Goal: Task Accomplishment & Management: Manage account settings

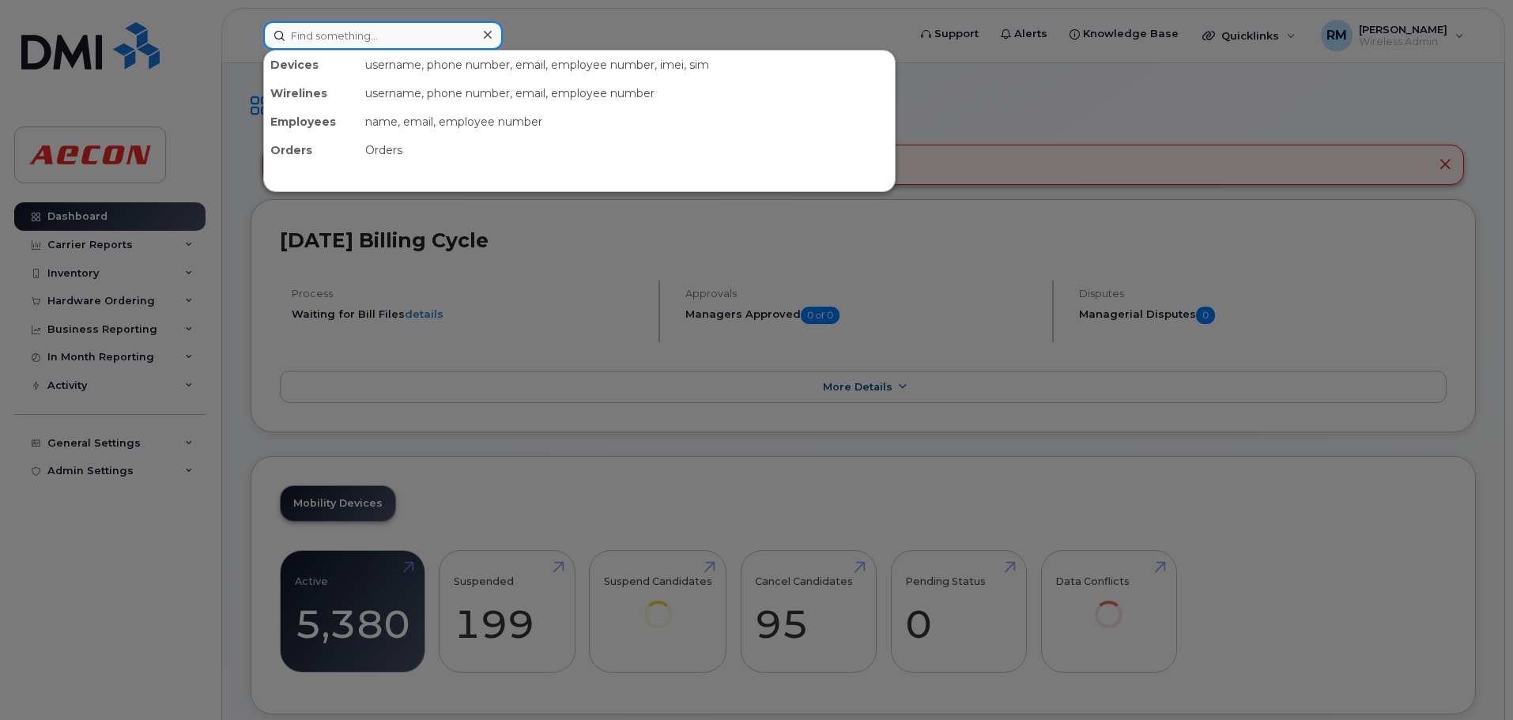
click at [405, 45] on input at bounding box center [382, 35] width 239 height 28
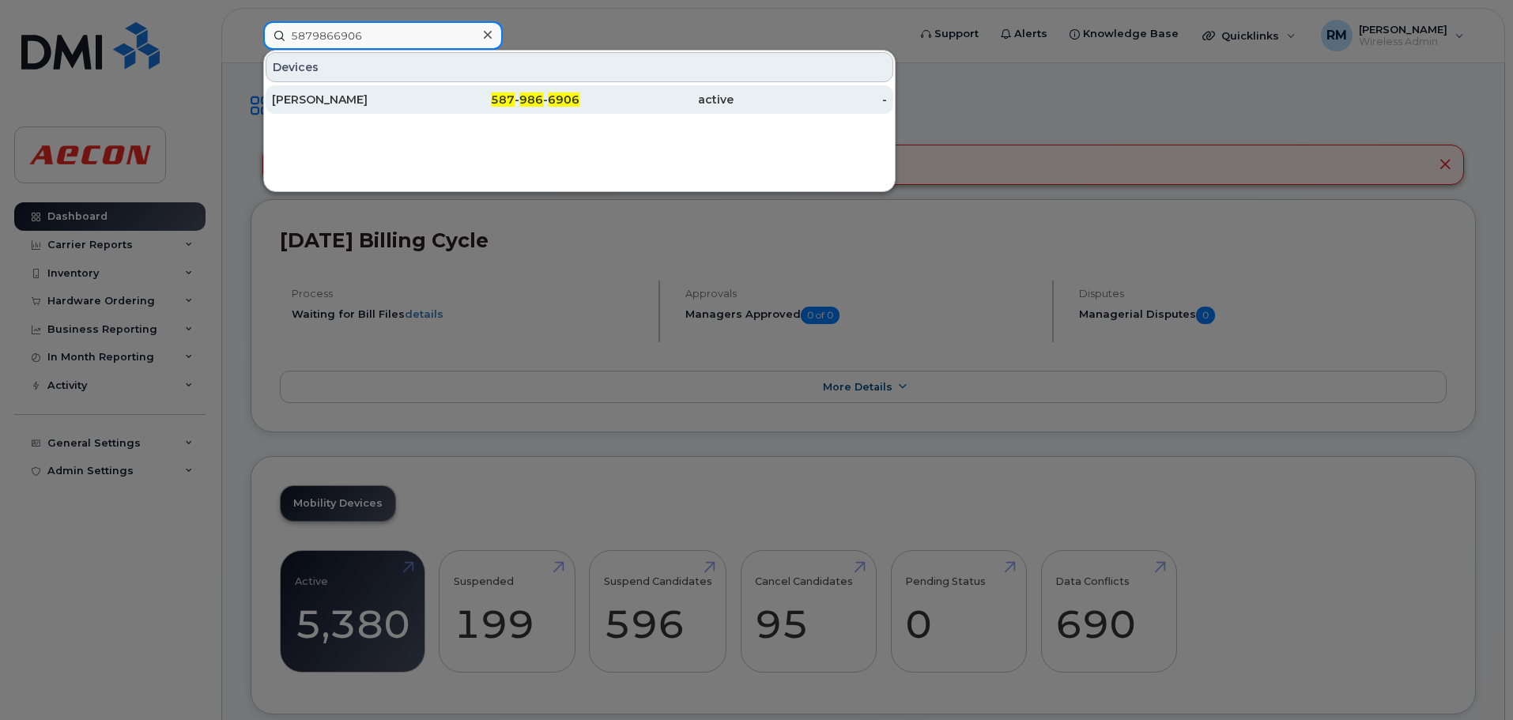
type input "5879866906"
click at [549, 107] on div "587 - 986 - 6906" at bounding box center [503, 100] width 154 height 16
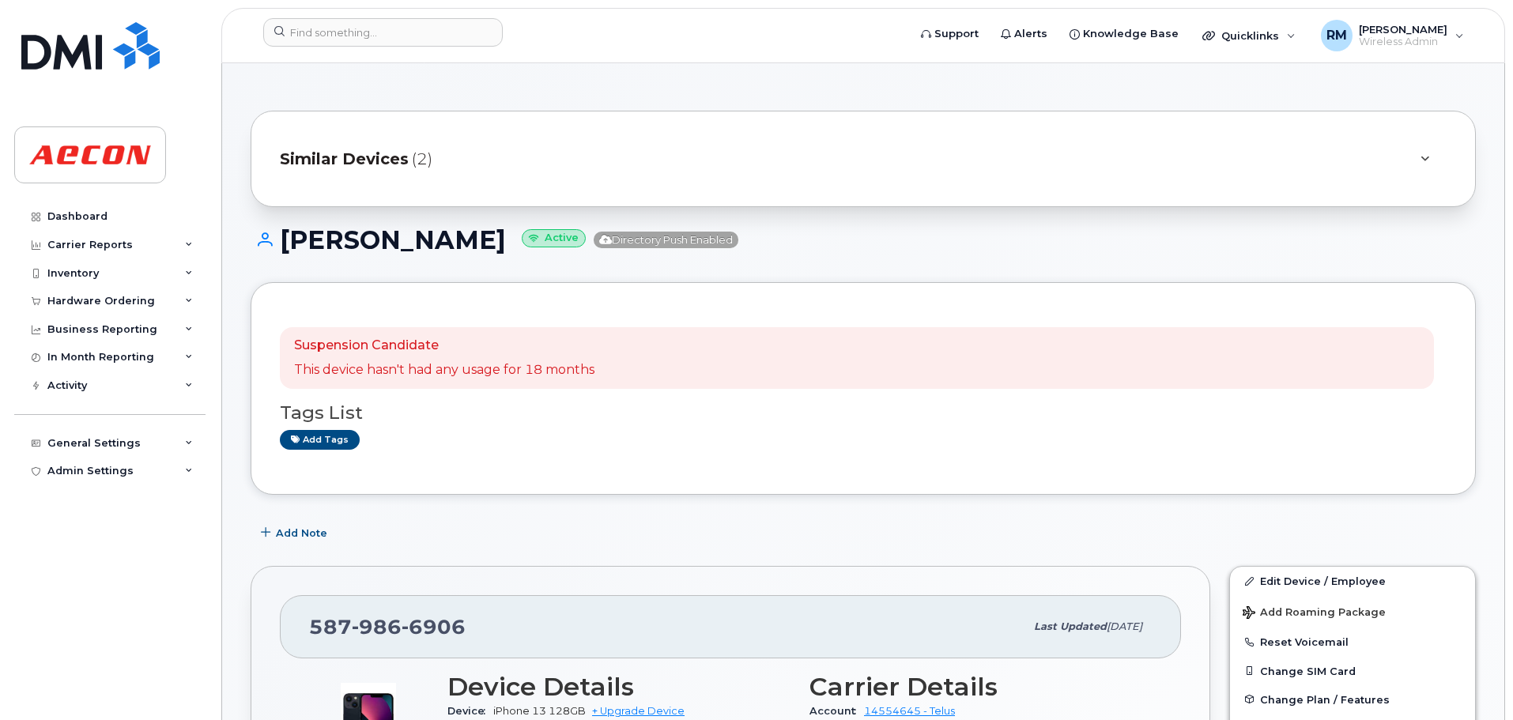
click at [330, 162] on span "Similar Devices" at bounding box center [344, 159] width 129 height 23
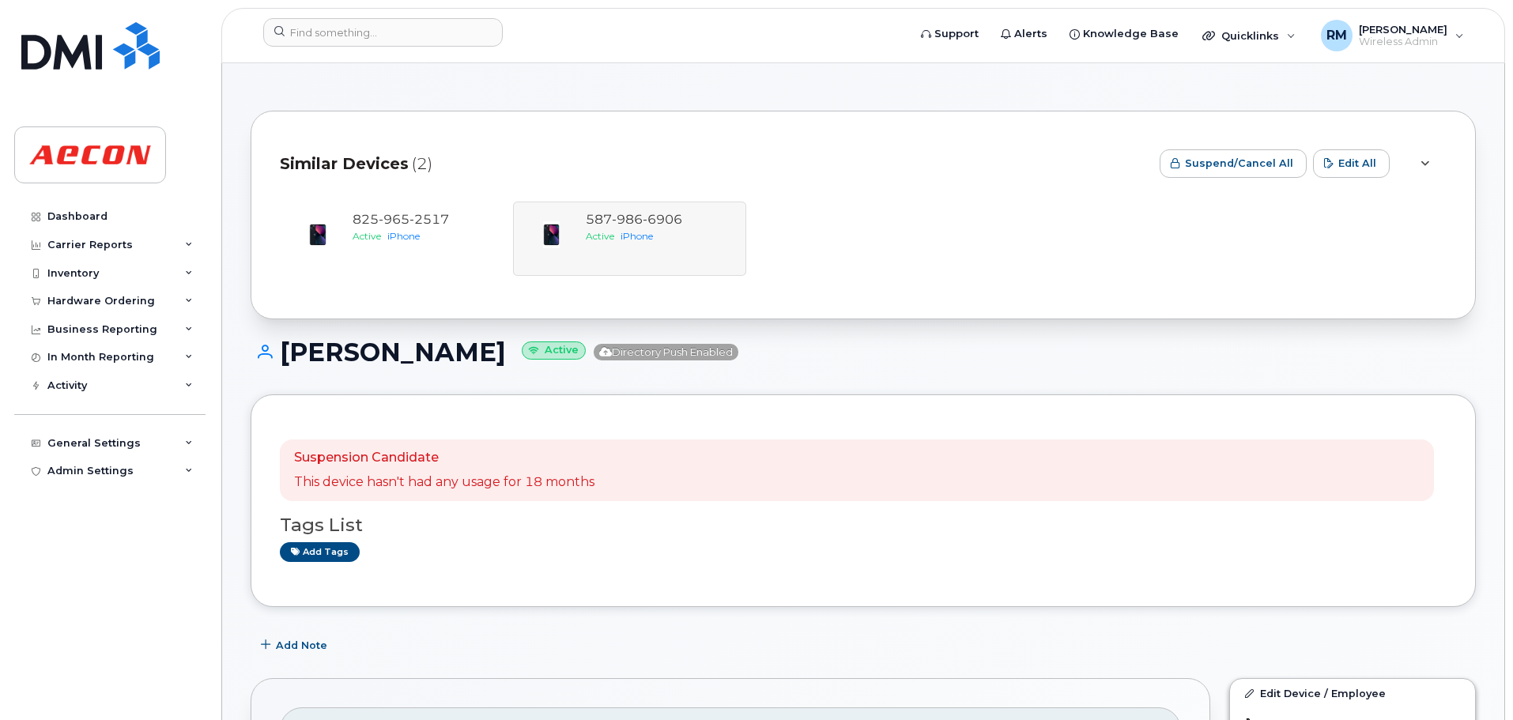
drag, startPoint x: 616, startPoint y: 245, endPoint x: 628, endPoint y: 254, distance: 15.2
click at [616, 245] on div "825 965 2517 Active iPhone 587 986 6906 Active iPhone" at bounding box center [863, 239] width 1167 height 74
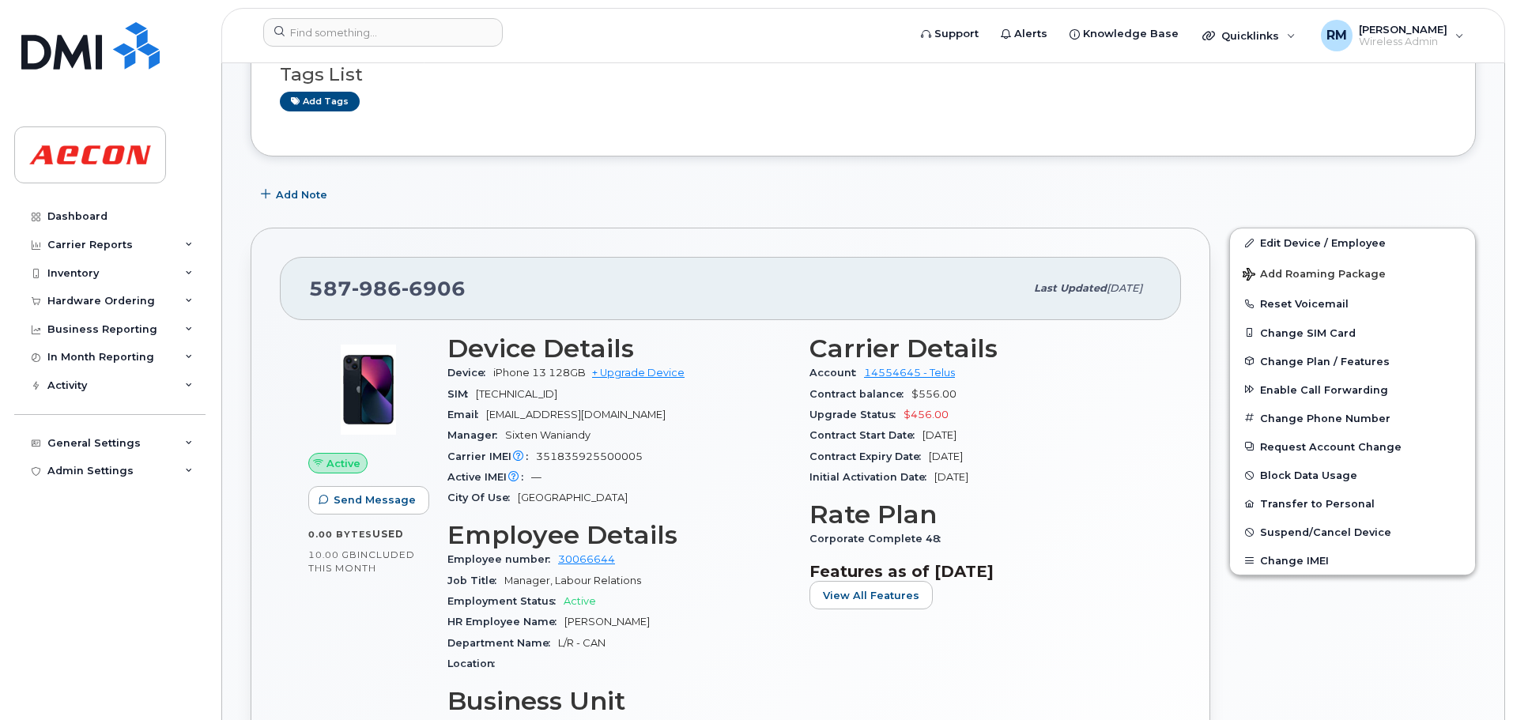
scroll to position [553, 0]
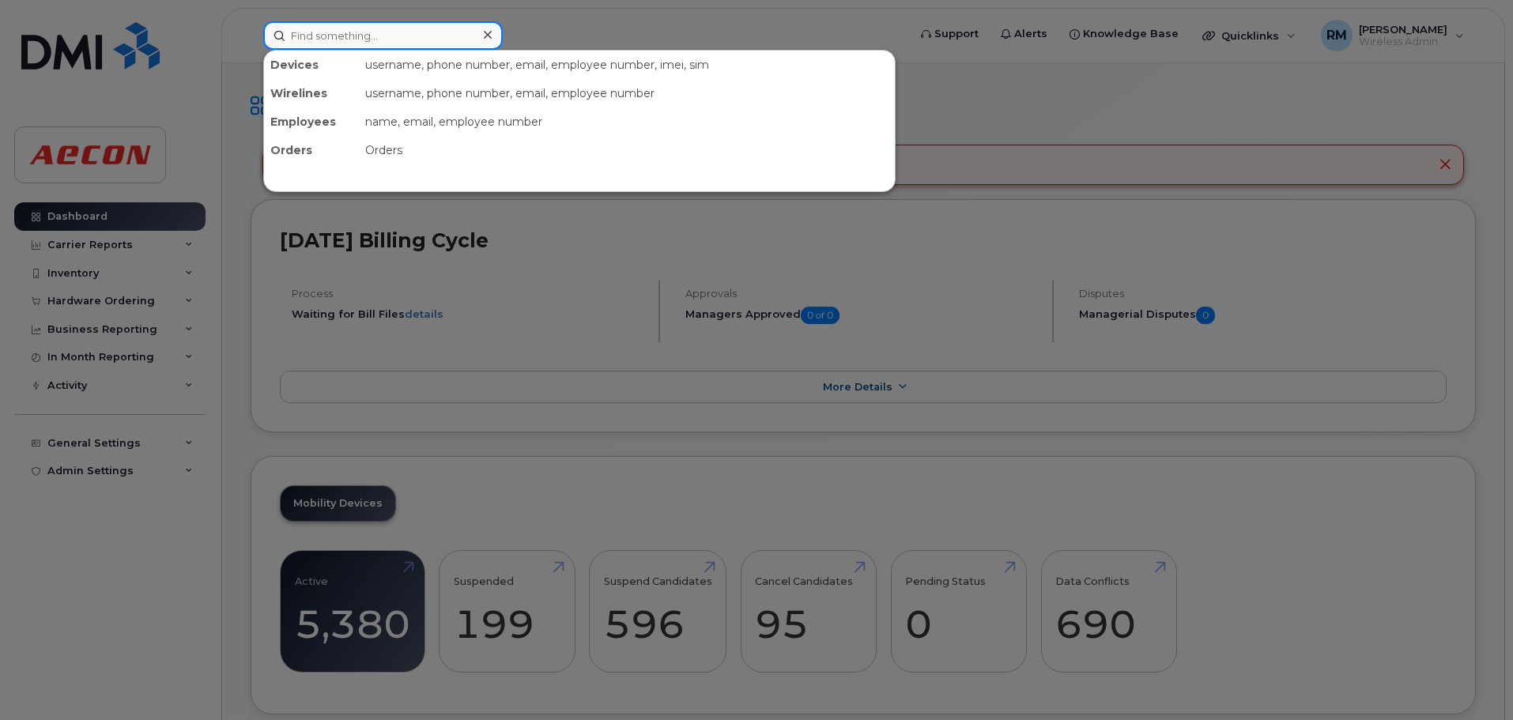
click at [337, 34] on input at bounding box center [382, 35] width 239 height 28
paste input "437 421 1670"
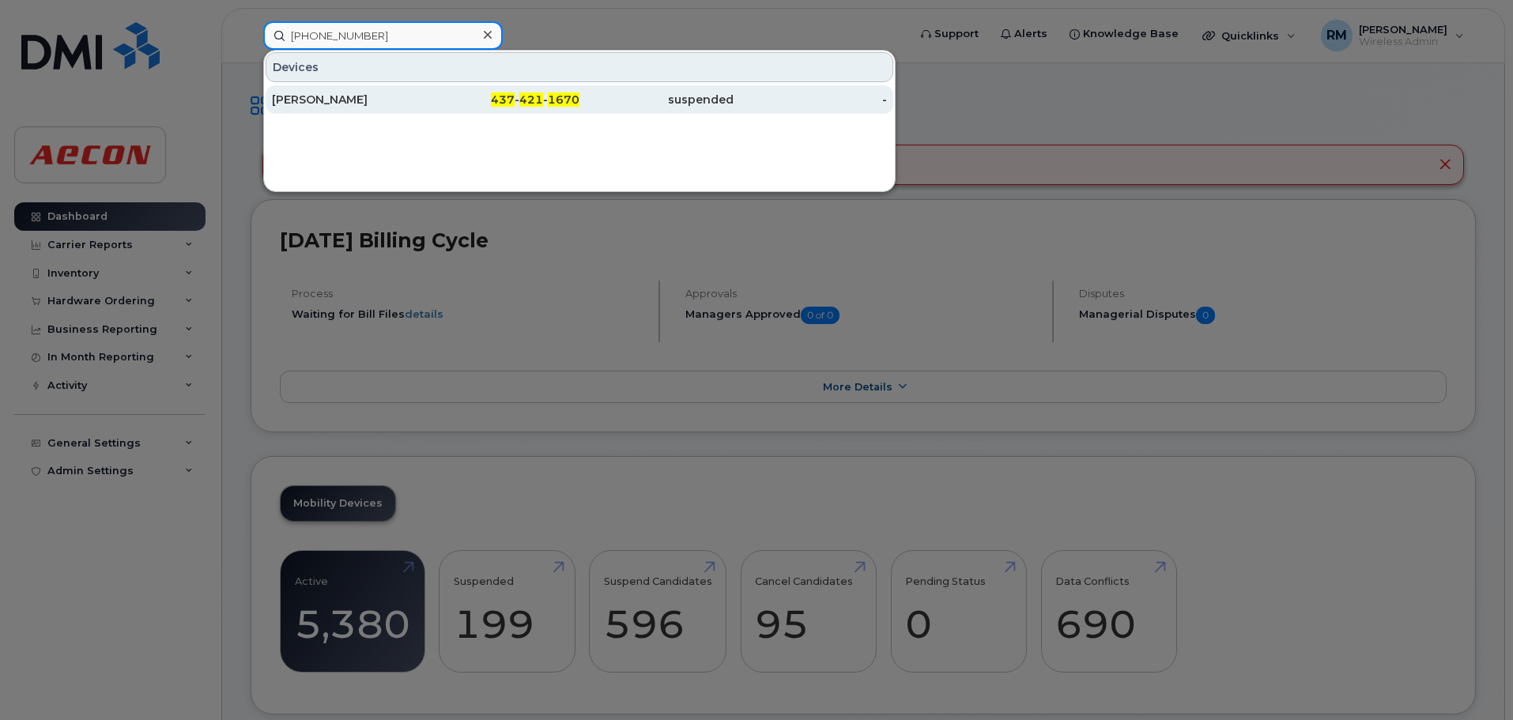
type input "437 421 1670"
click at [550, 103] on span "1670" at bounding box center [564, 99] width 32 height 14
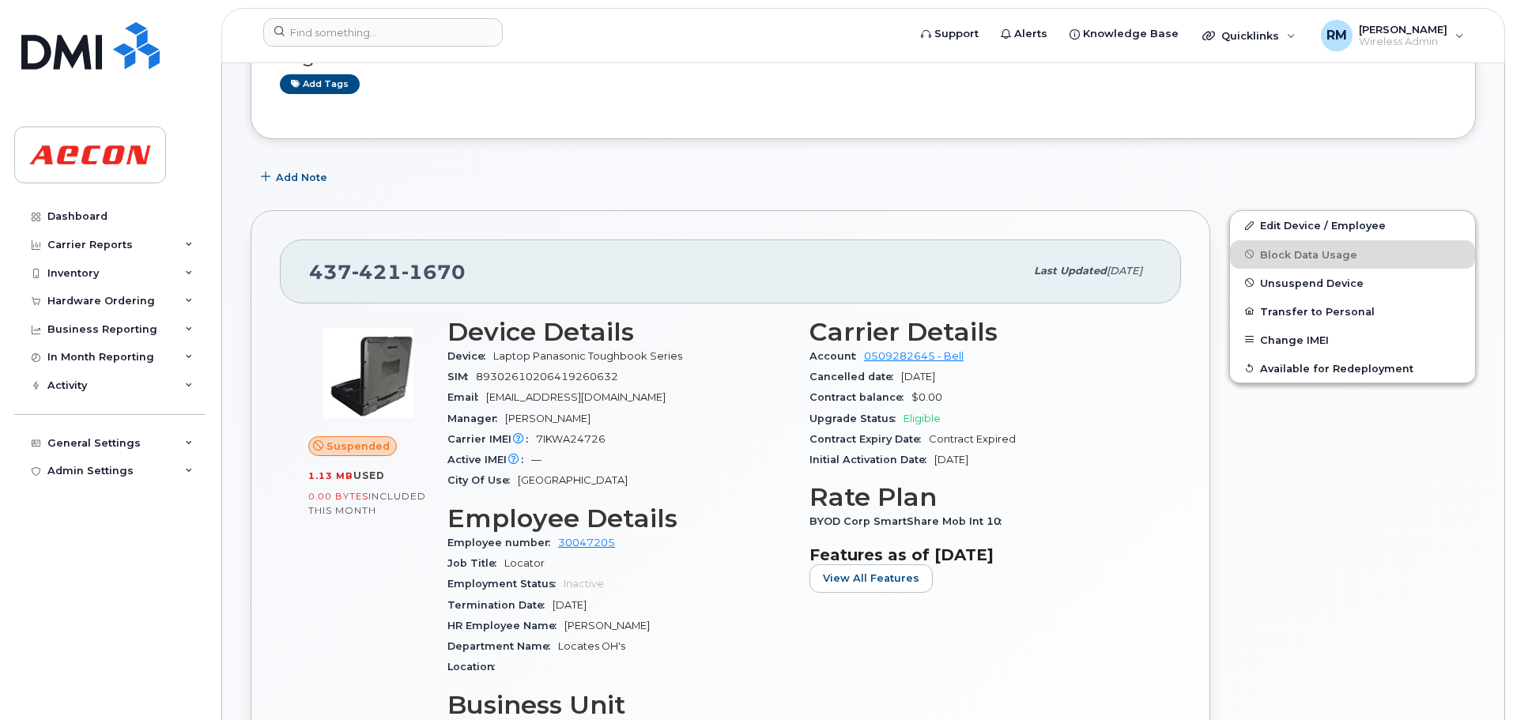
scroll to position [316, 0]
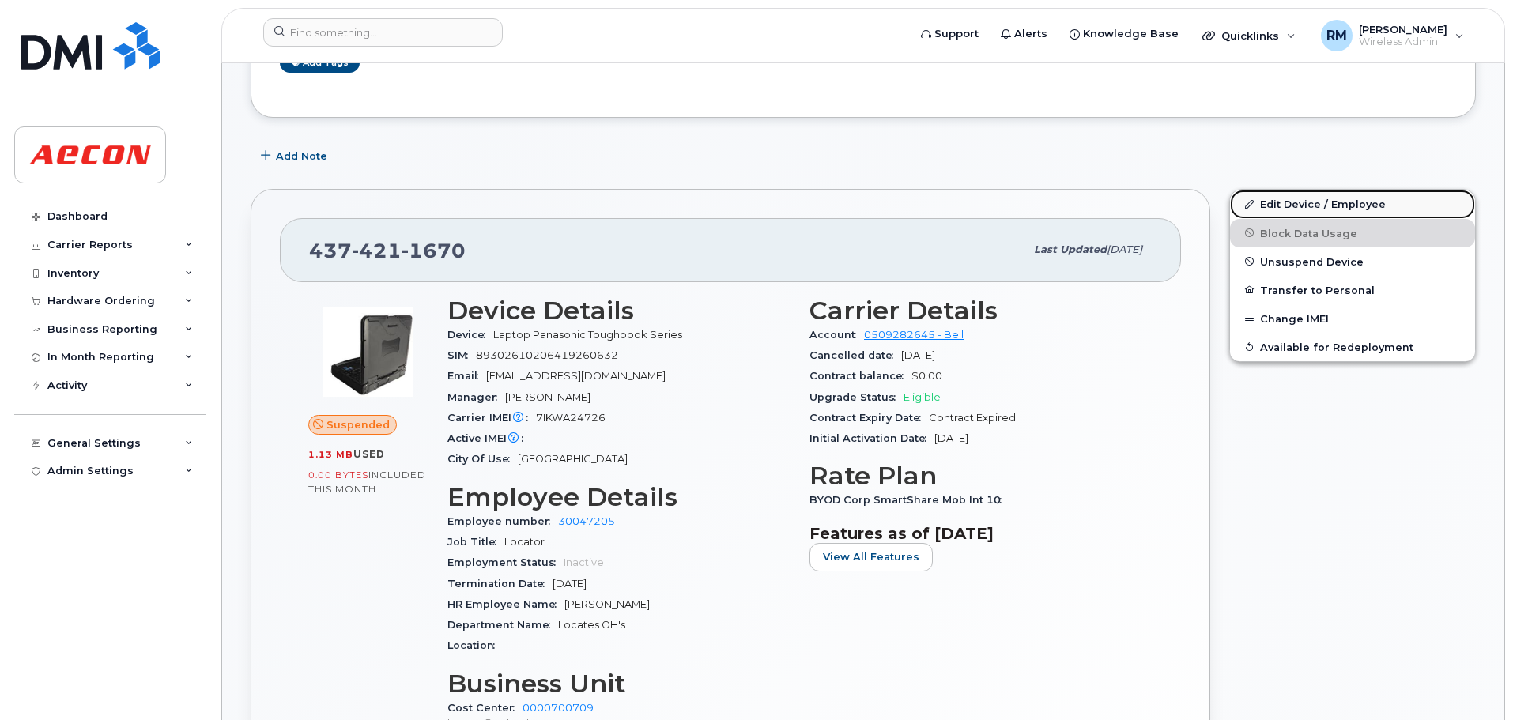
click at [1281, 205] on link "Edit Device / Employee" at bounding box center [1352, 204] width 245 height 28
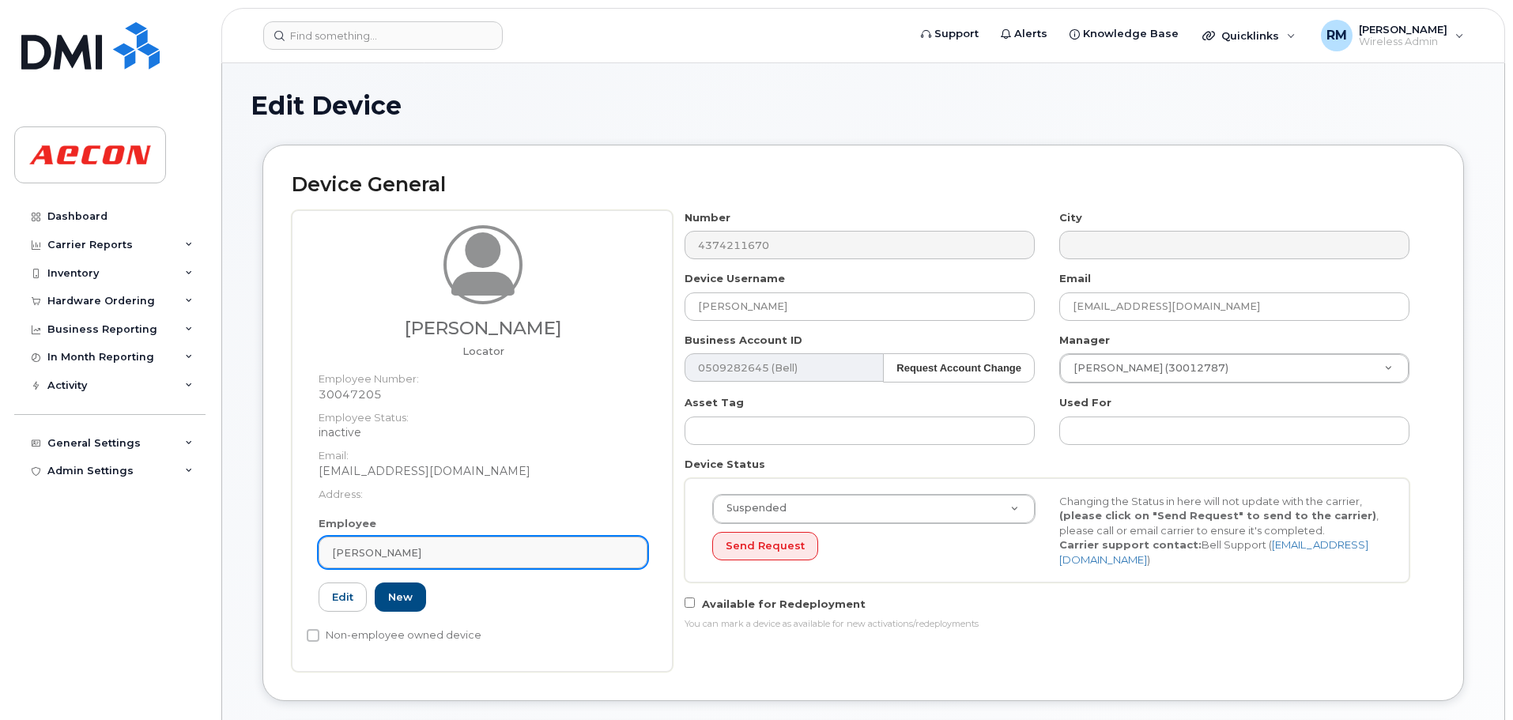
click at [420, 564] on link "[PERSON_NAME]" at bounding box center [483, 553] width 329 height 32
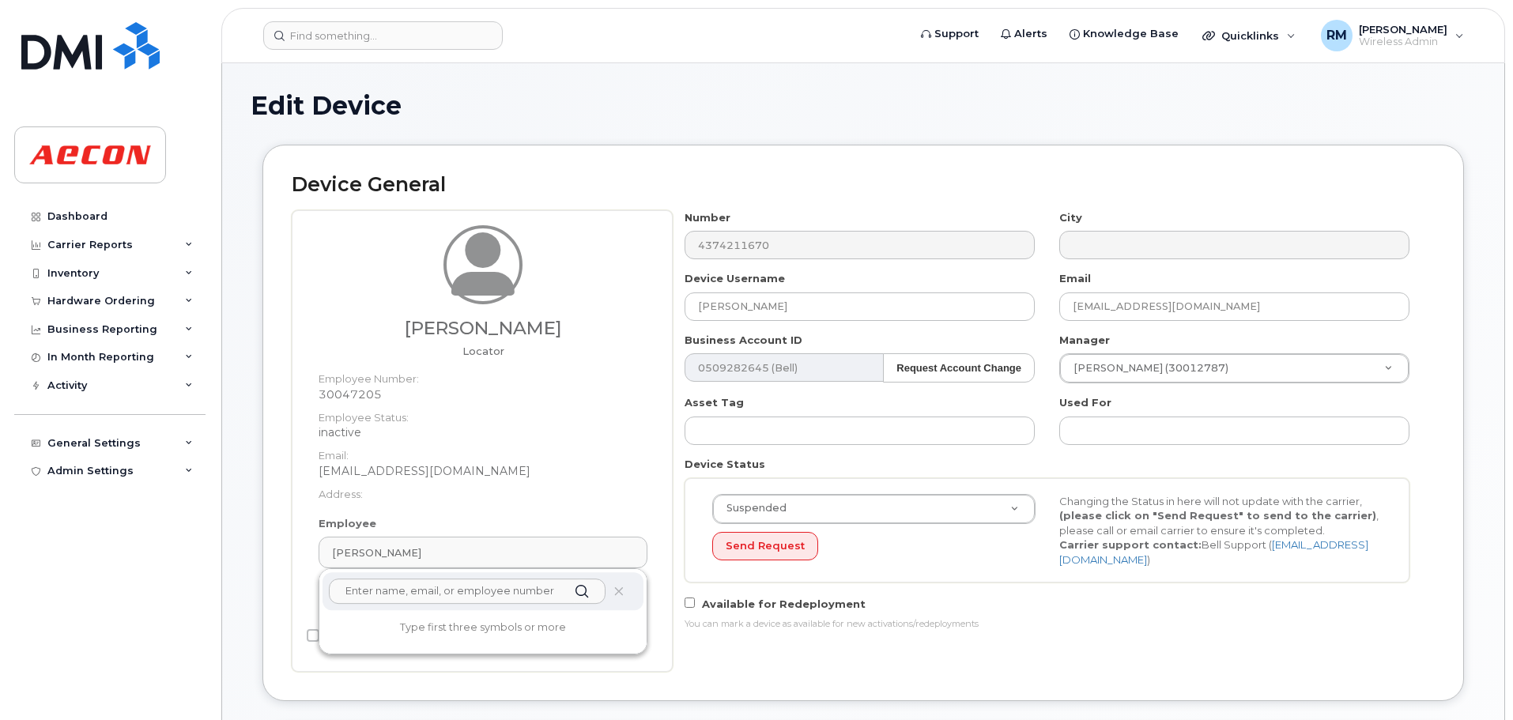
click at [409, 598] on input "text" at bounding box center [467, 591] width 277 height 25
click at [400, 586] on input "text" at bounding box center [467, 591] width 277 height 25
paste input "30012787"
click at [349, 592] on input "30012787" at bounding box center [467, 591] width 277 height 25
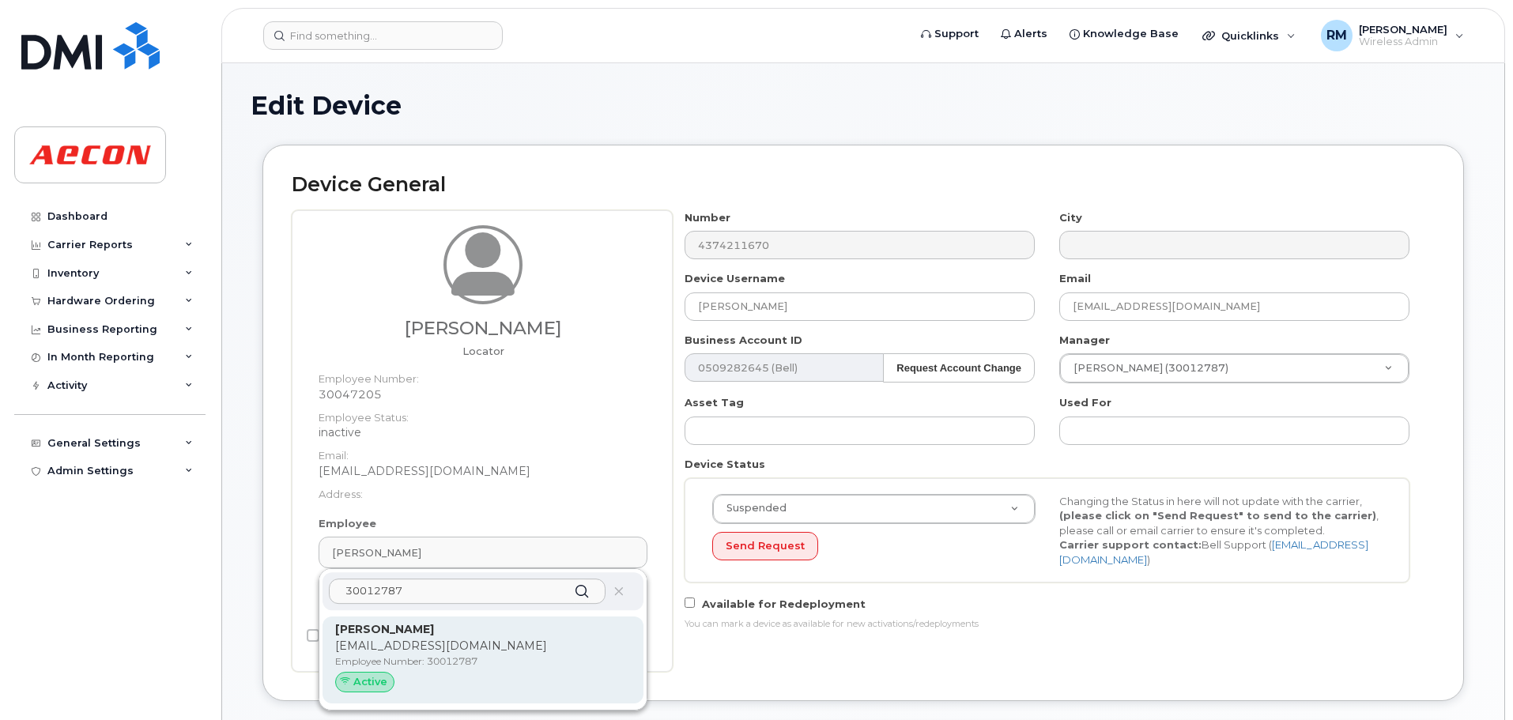
type input "30012787"
click at [447, 647] on p "YMAURICE@AECON.COM" at bounding box center [483, 646] width 296 height 17
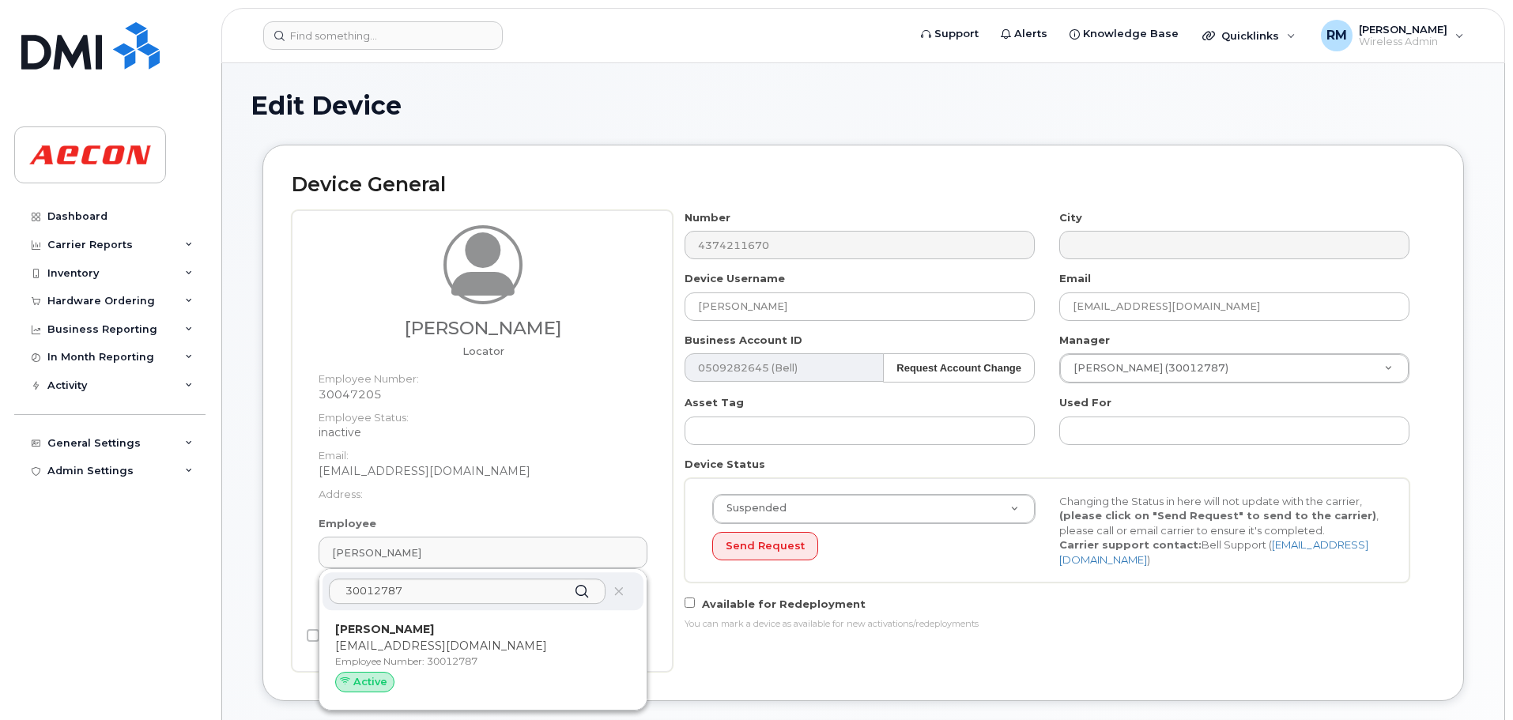
type input "30012787"
type input "[PERSON_NAME]"
type input "[EMAIL_ADDRESS][DOMAIN_NAME]"
type input "4778356"
type input "283607"
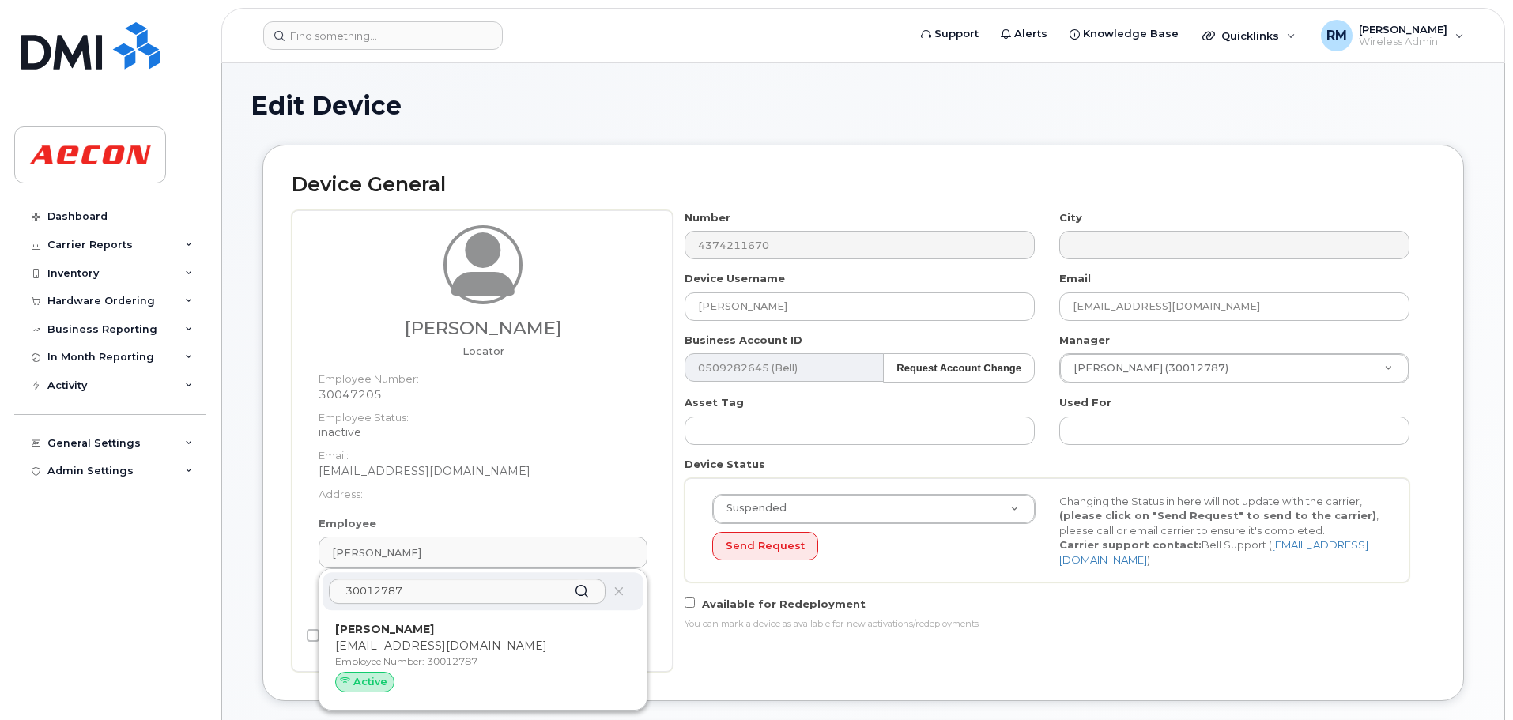
type input "283608"
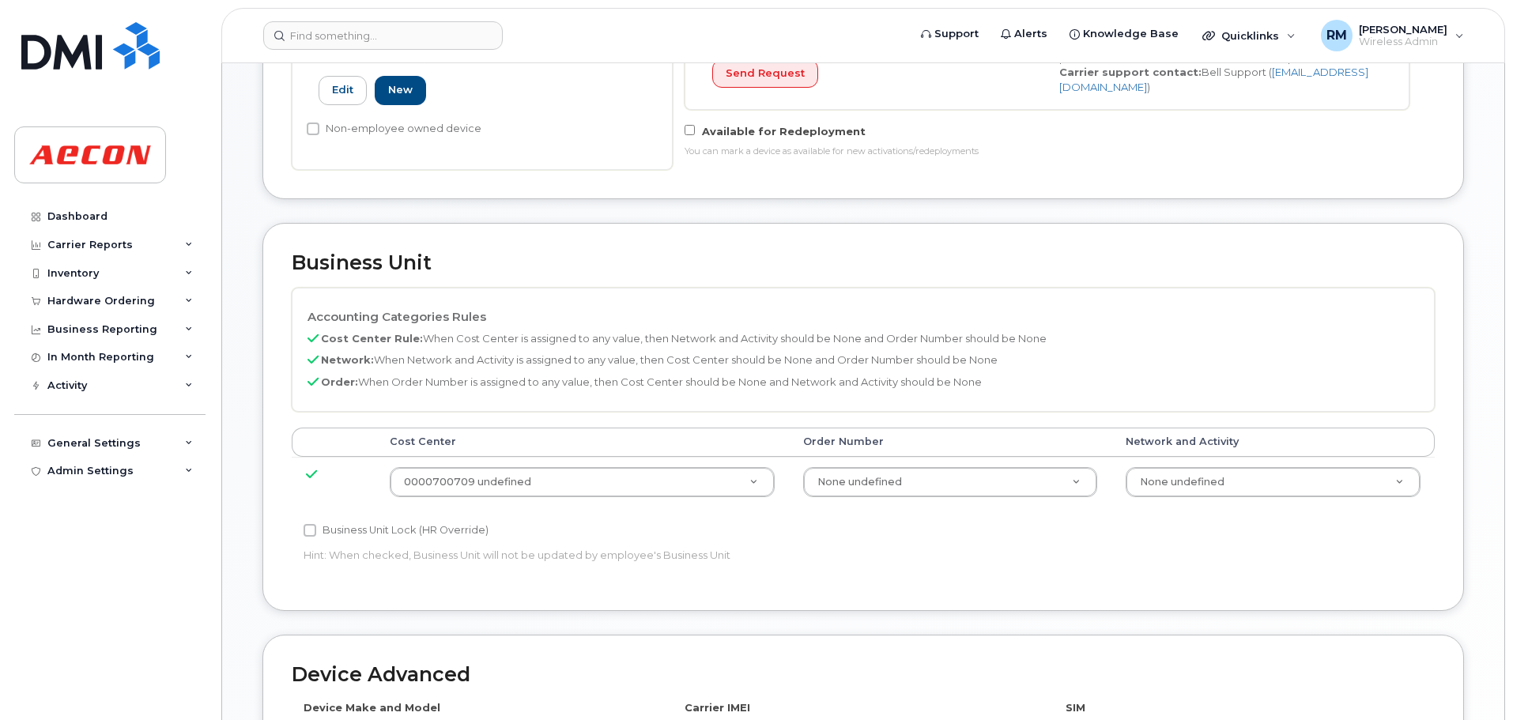
scroll to position [474, 0]
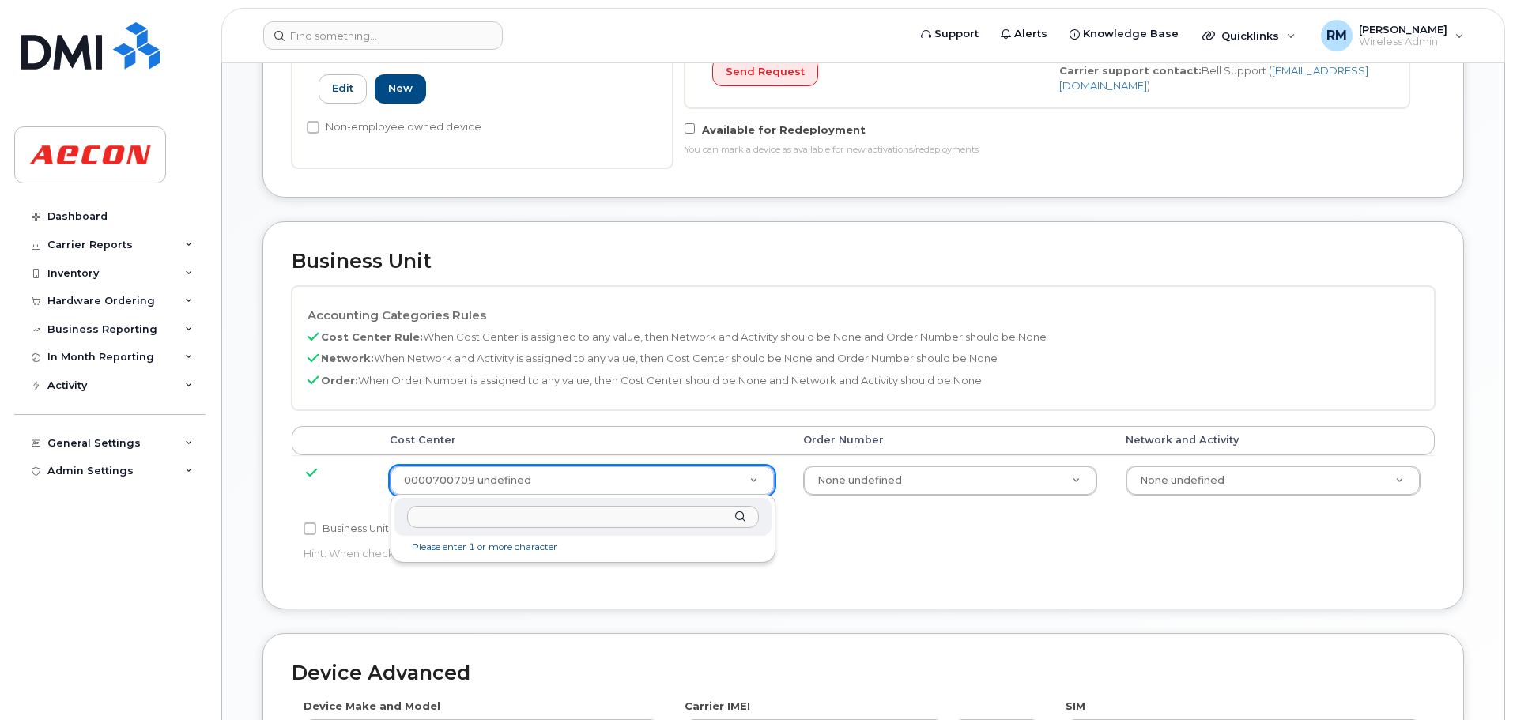
click at [459, 514] on input "text" at bounding box center [583, 517] width 352 height 23
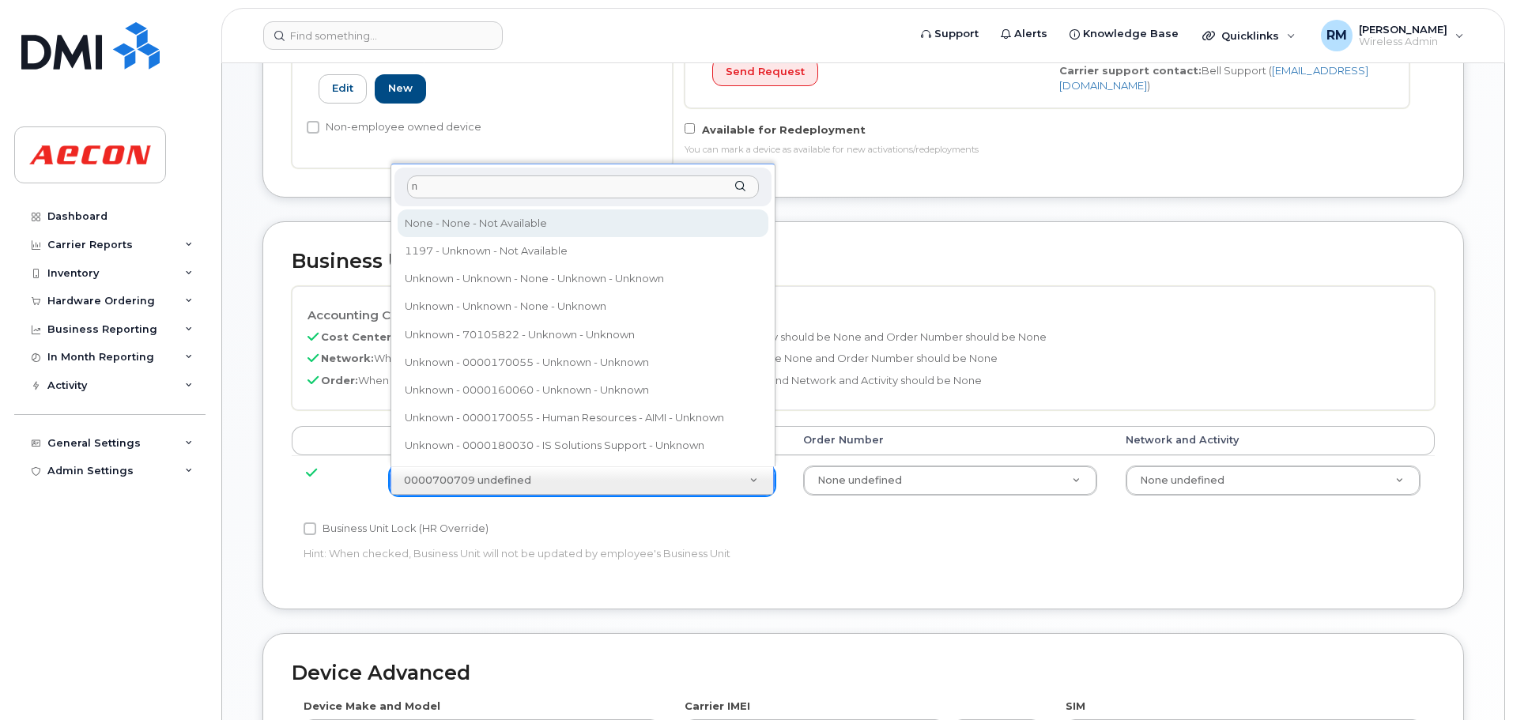
type input "n"
type input "289660"
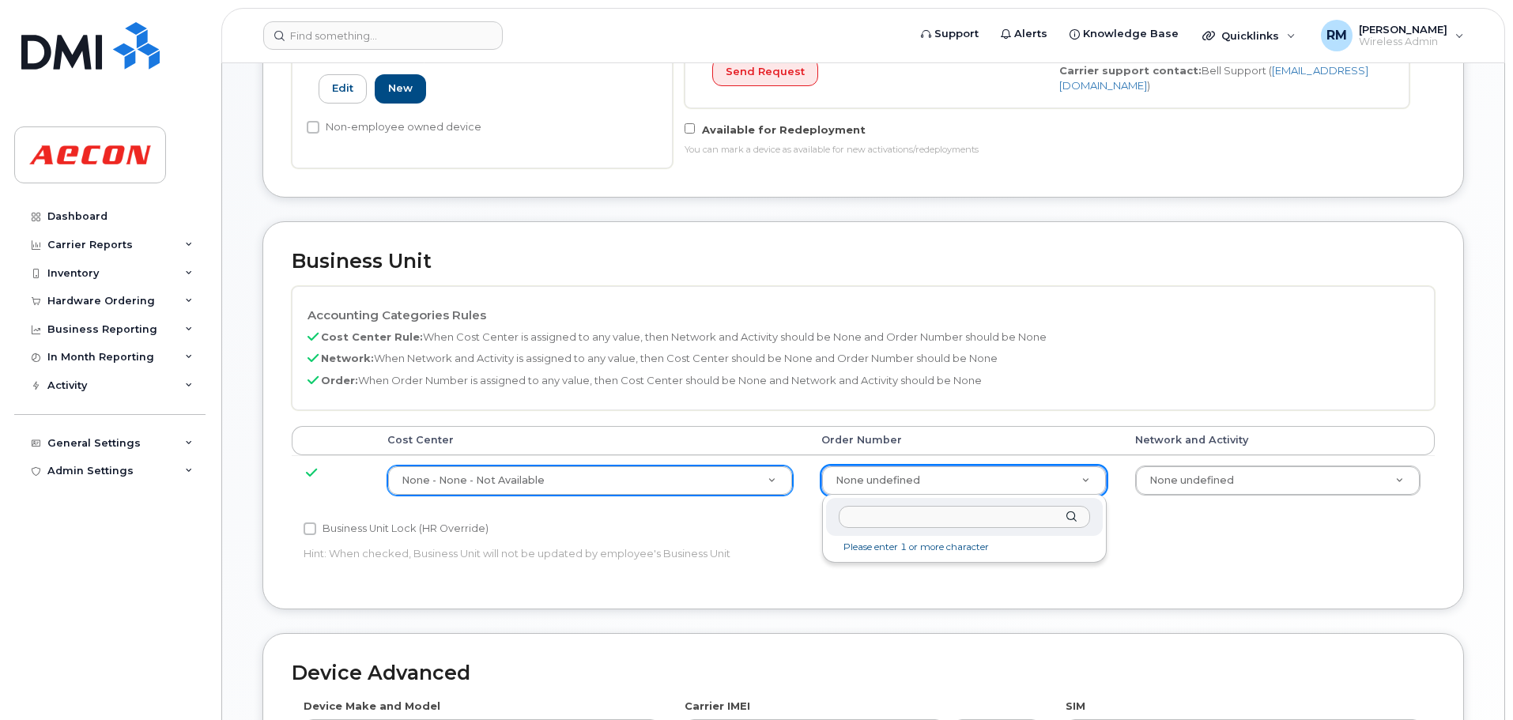
click at [888, 517] on input "text" at bounding box center [965, 517] width 252 height 23
type input "70547760"
type input "8518330"
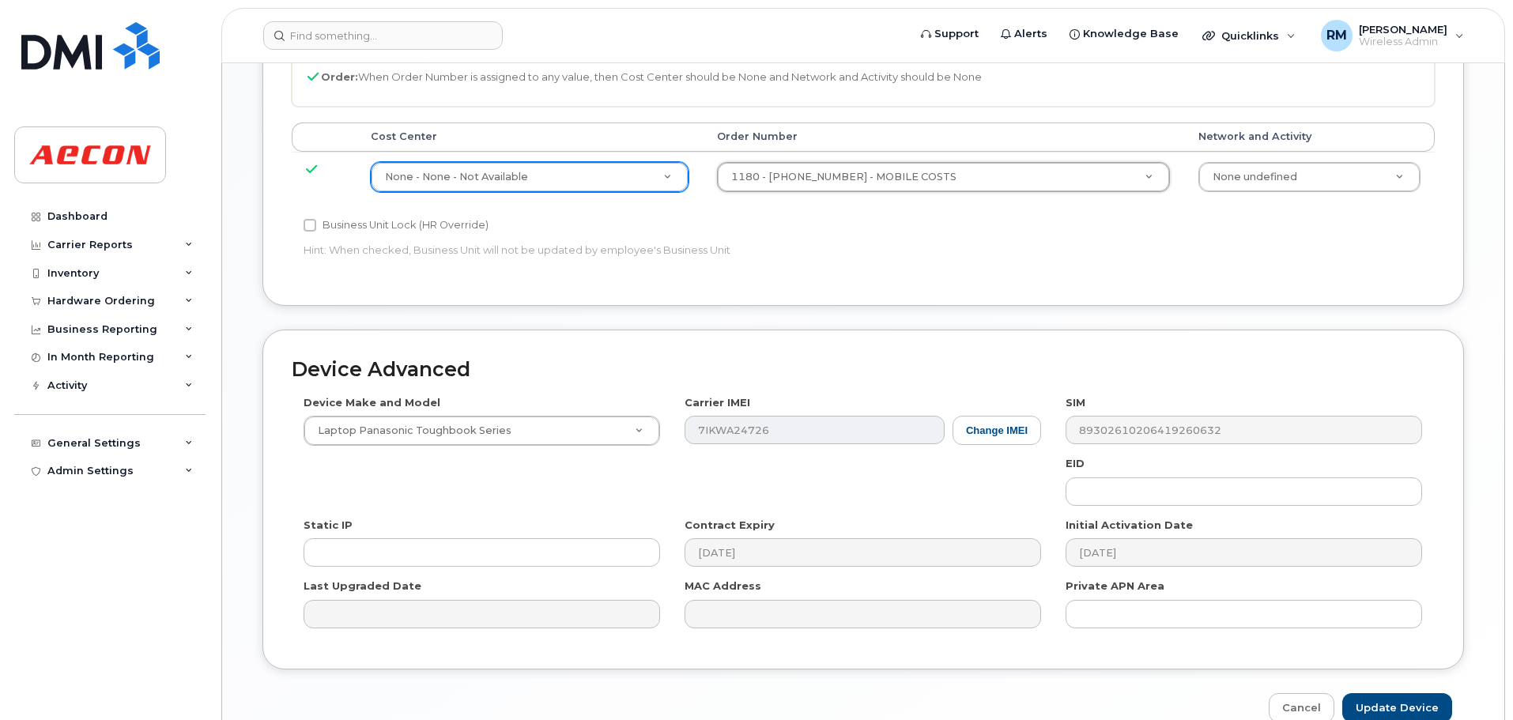
scroll to position [701, 0]
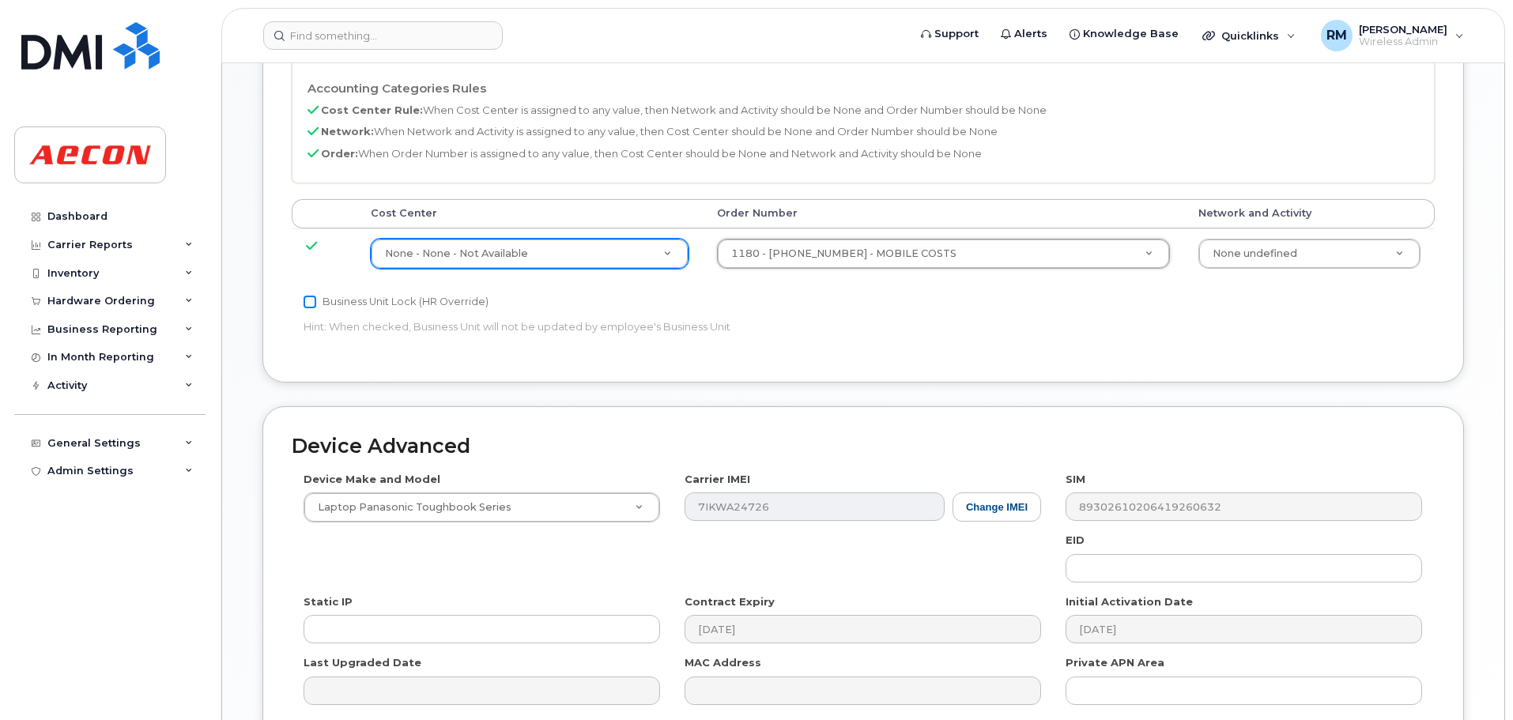
click at [309, 305] on input "Business Unit Lock (HR Override)" at bounding box center [309, 302] width 13 height 13
checkbox input "true"
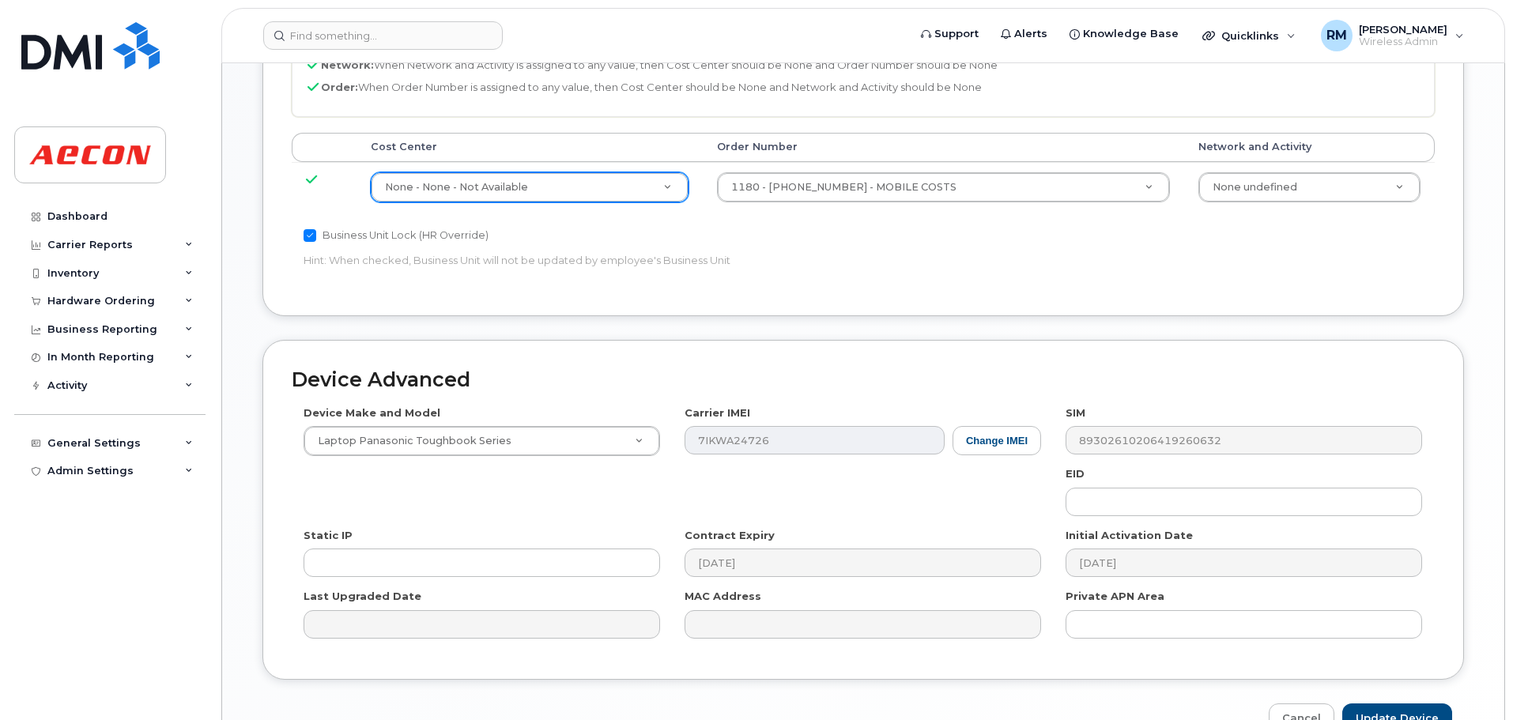
scroll to position [859, 0]
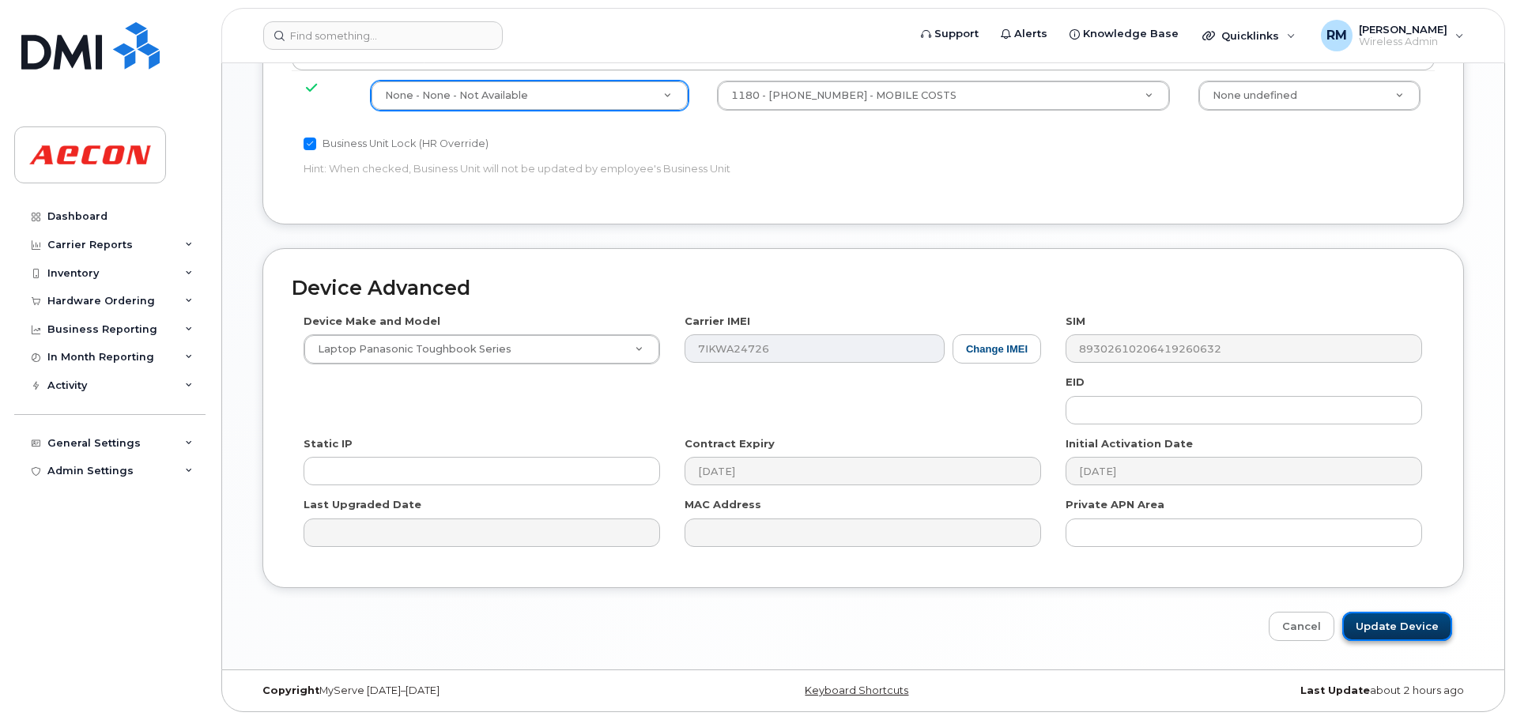
click at [1374, 623] on input "Update Device" at bounding box center [1397, 626] width 110 height 29
type input "Saving..."
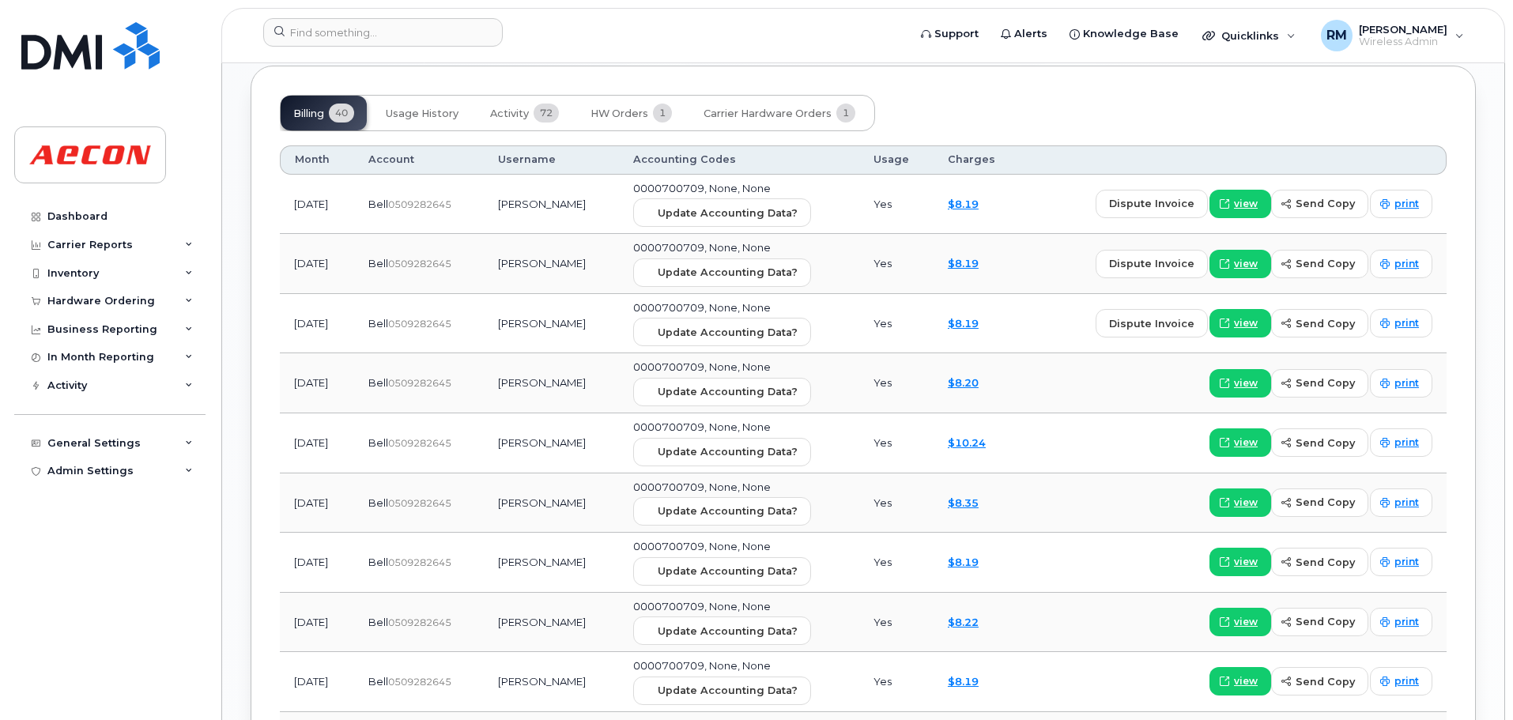
scroll to position [1440, 0]
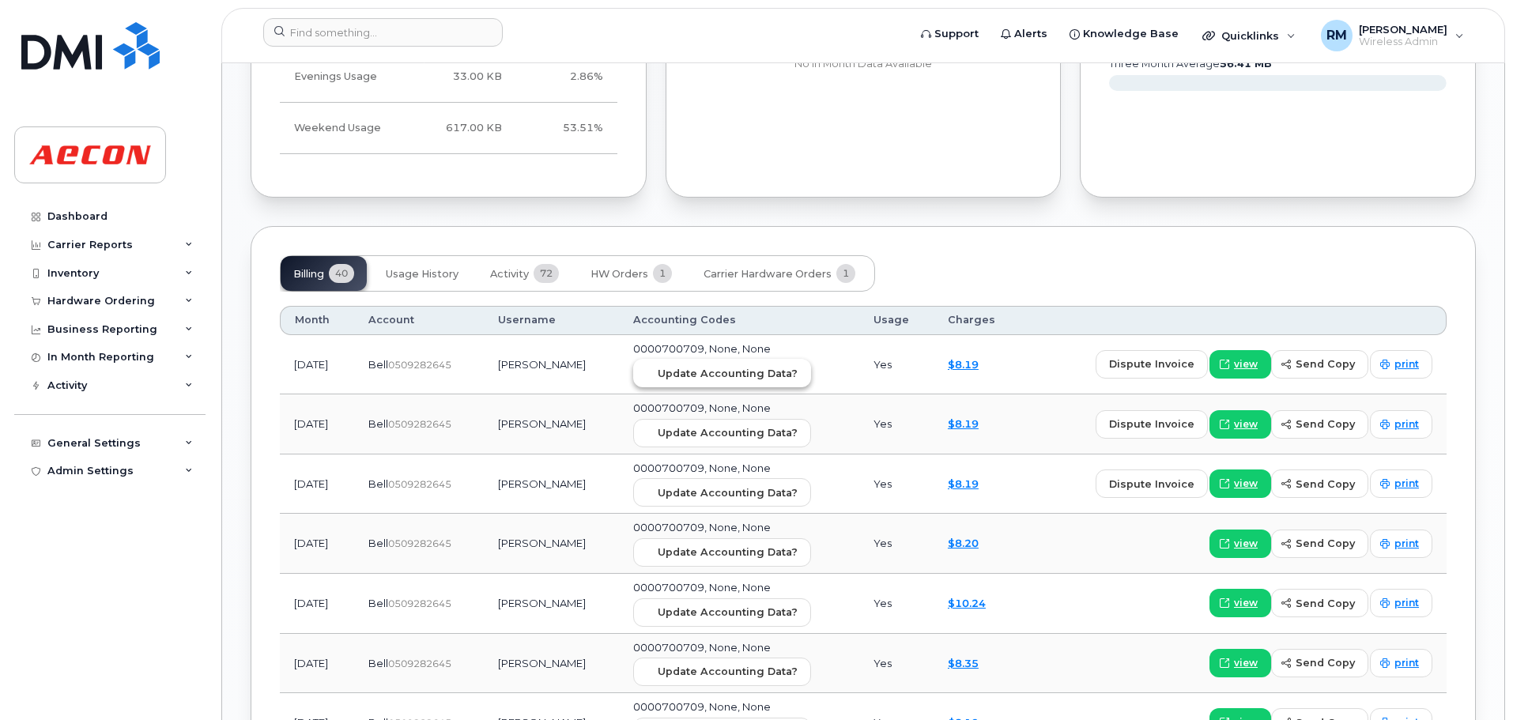
click at [718, 375] on span "Update Accounting Data?" at bounding box center [728, 373] width 140 height 15
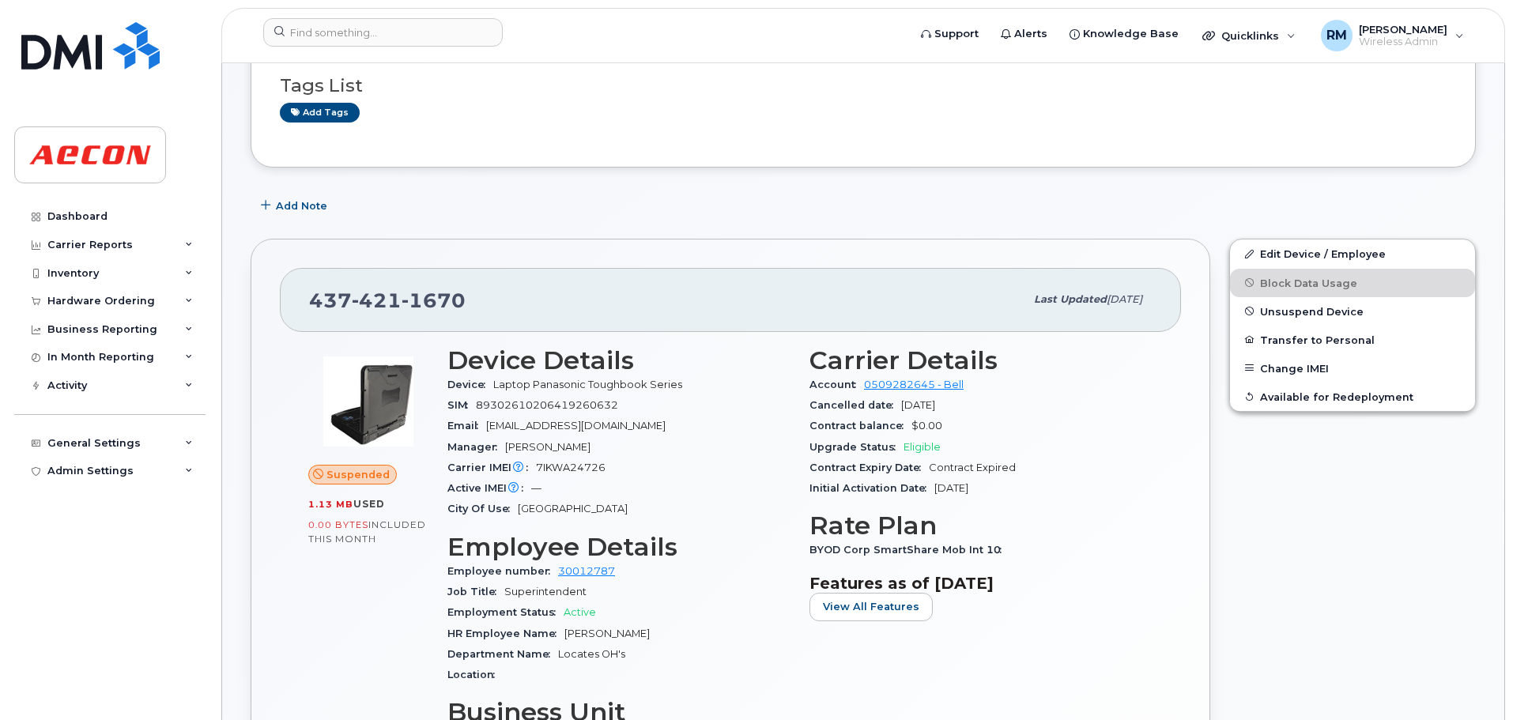
scroll to position [316, 0]
